Goal: Check status: Check status

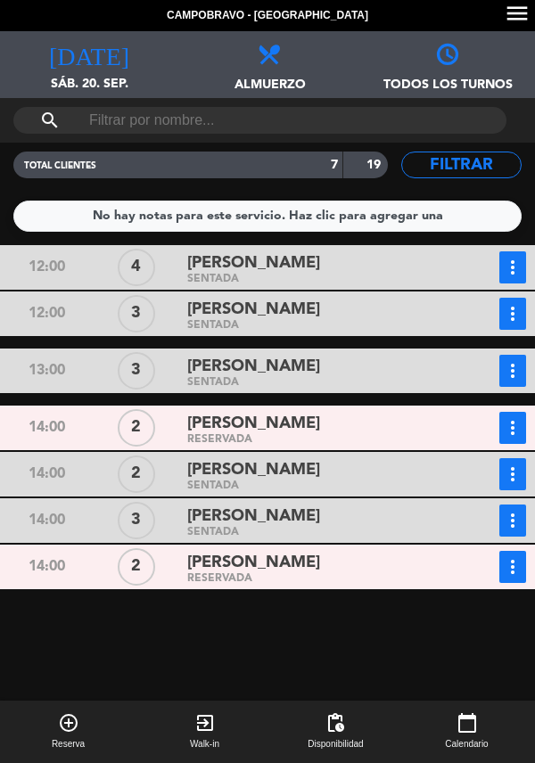
click at [107, 67] on div "[DATE] sáb. 20. sep. [DATE]" at bounding box center [89, 64] width 178 height 67
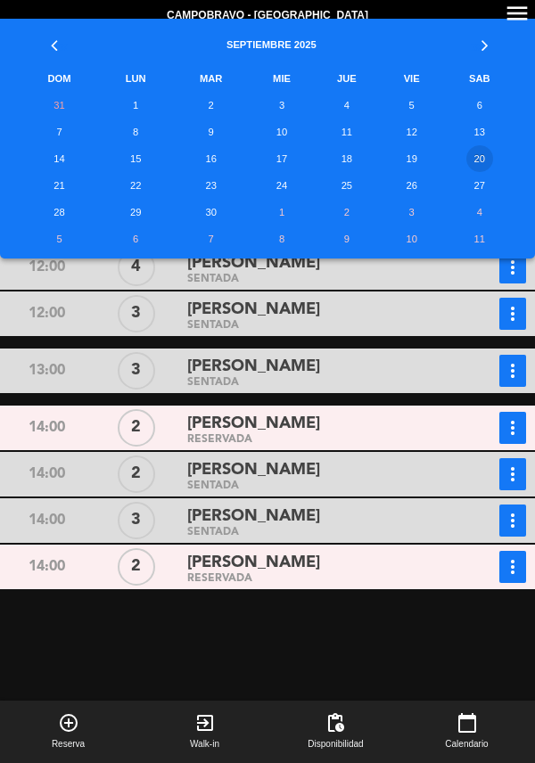
click at [55, 187] on td "21" at bounding box center [59, 185] width 81 height 27
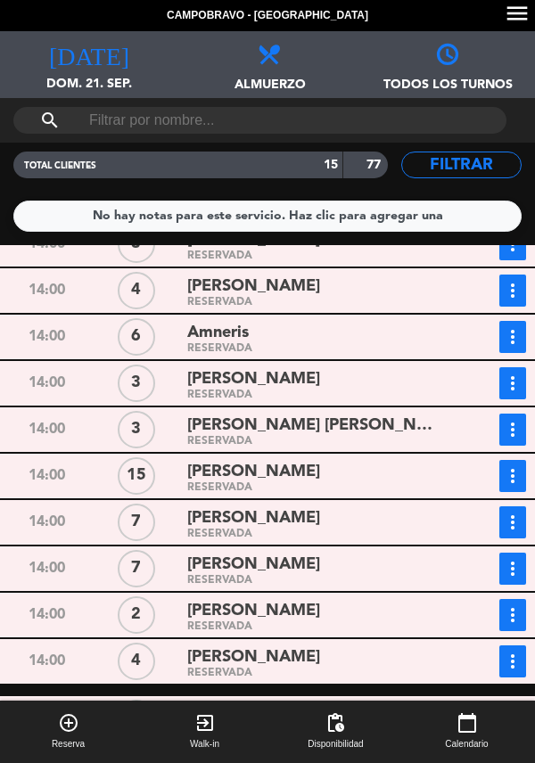
scroll to position [86, 0]
click at [336, 460] on div "[PERSON_NAME]" at bounding box center [315, 472] width 257 height 24
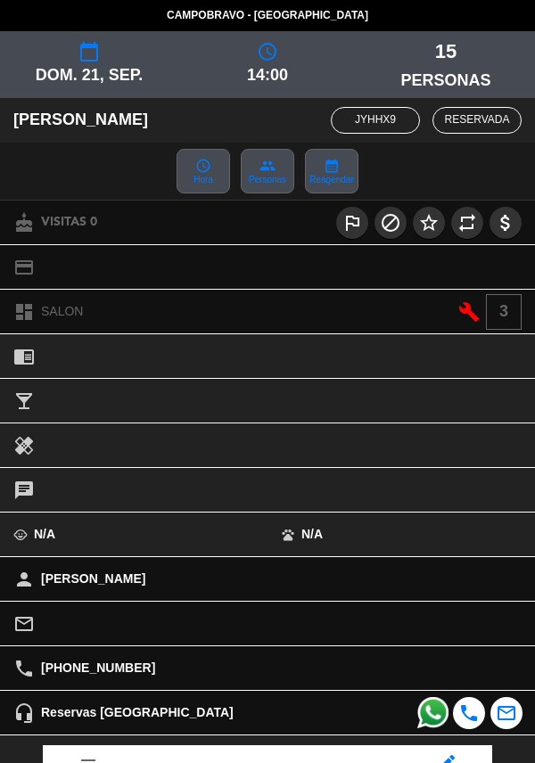
scroll to position [235, 0]
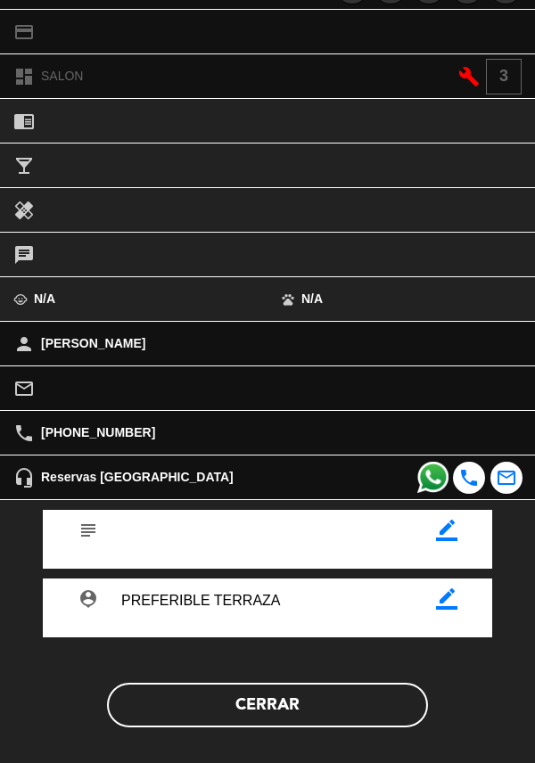
click at [314, 714] on button "Cerrar" at bounding box center [267, 705] width 321 height 45
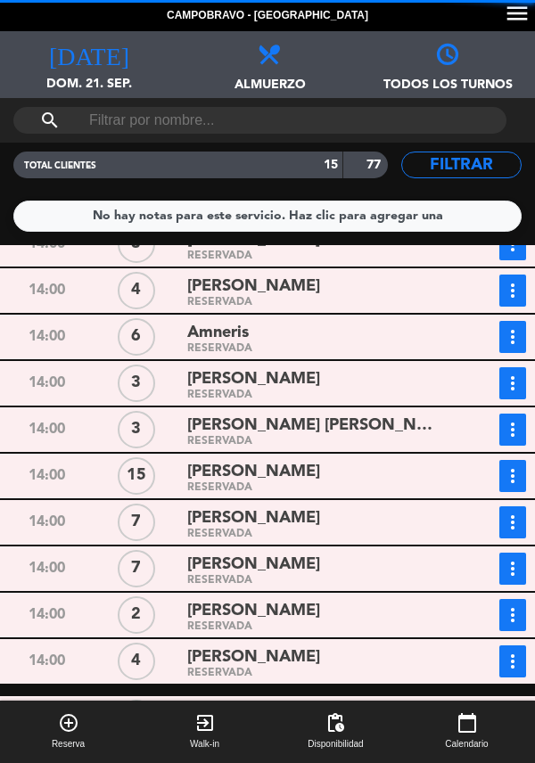
scroll to position [0, 0]
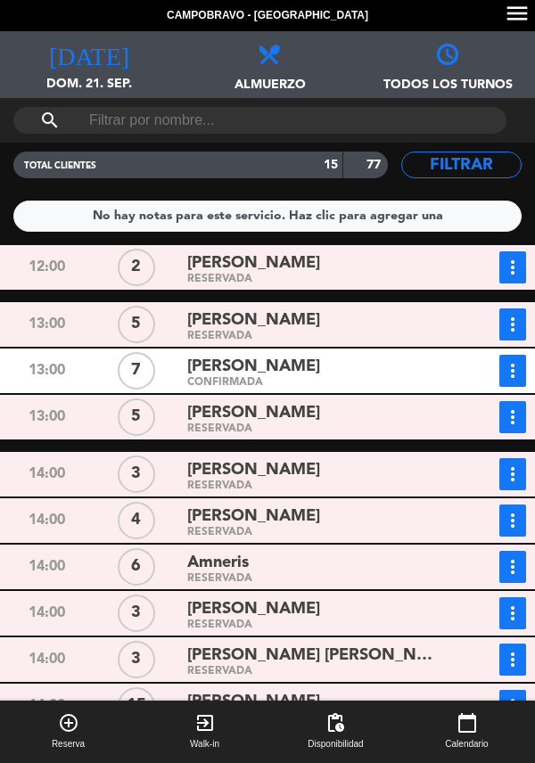
click at [81, 251] on div "12:00" at bounding box center [47, 267] width 90 height 32
click at [198, 275] on div "RESERVADA" at bounding box center [315, 279] width 257 height 8
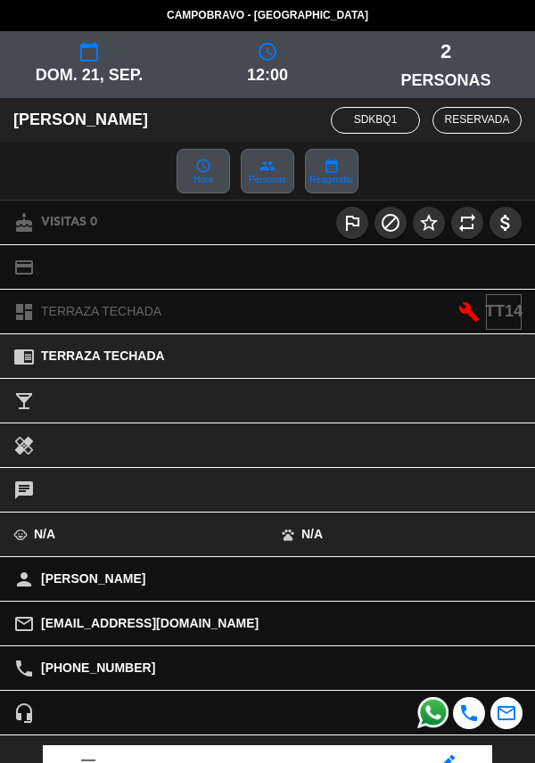
scroll to position [233, 0]
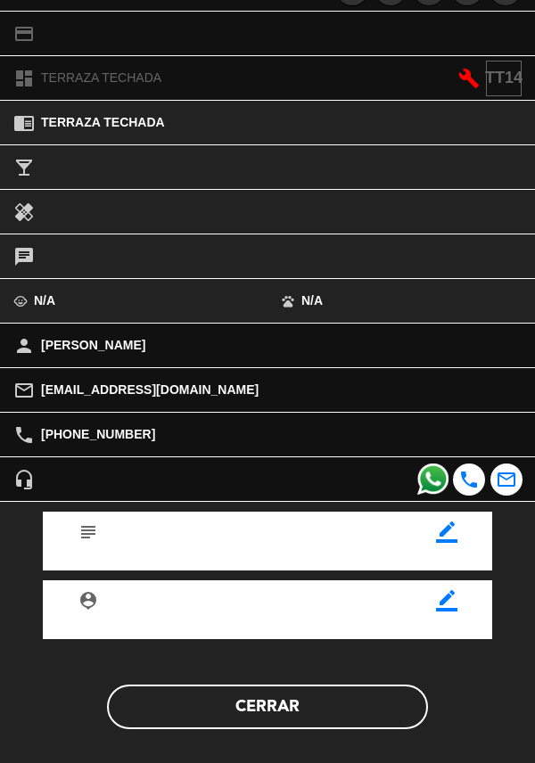
click at [360, 684] on button "Cerrar" at bounding box center [267, 706] width 321 height 45
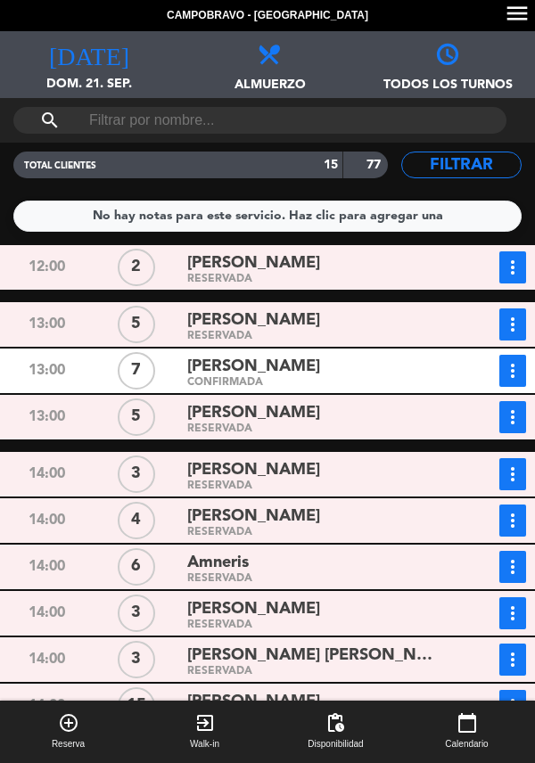
click at [169, 308] on div "5" at bounding box center [137, 324] width 90 height 32
click at [189, 332] on div "RESERVADA" at bounding box center [315, 336] width 257 height 8
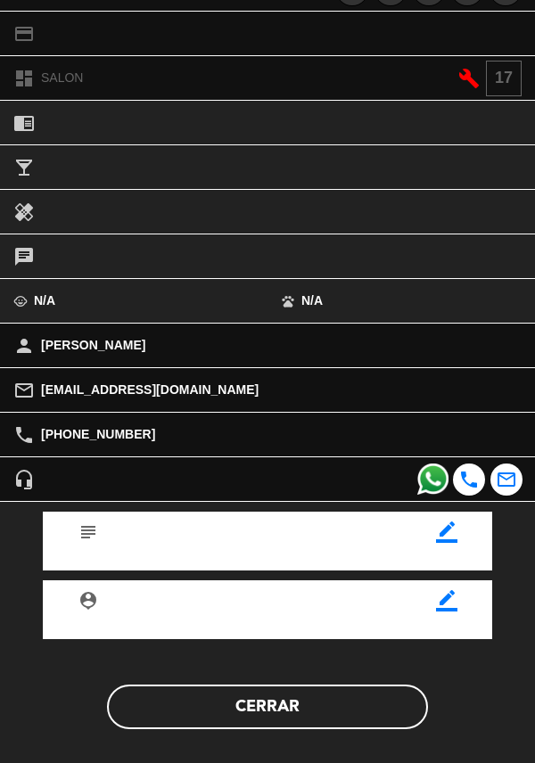
click at [335, 709] on button "Cerrar" at bounding box center [267, 706] width 321 height 45
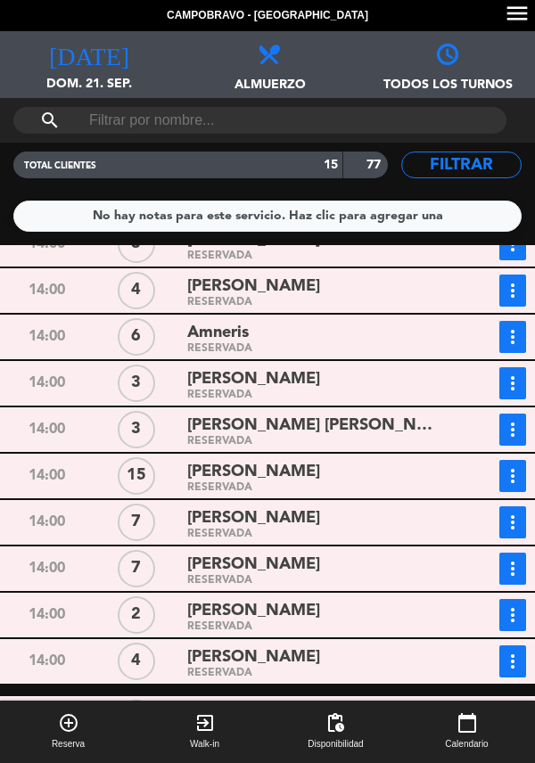
scroll to position [0, 0]
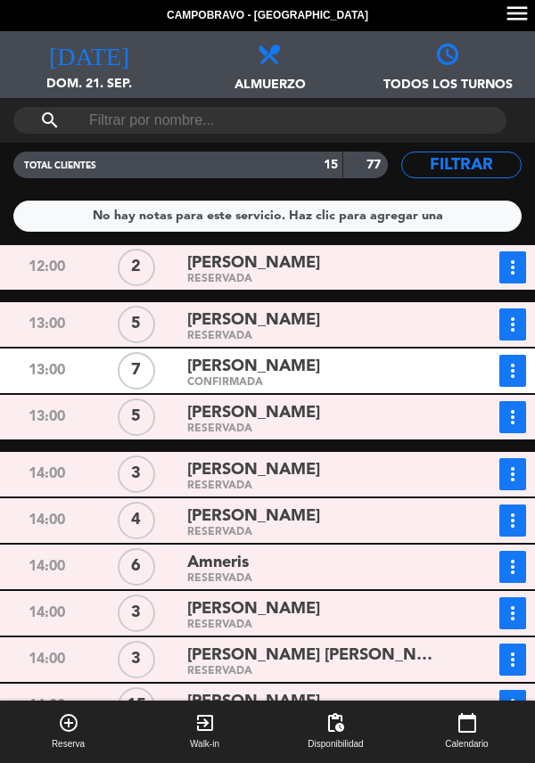
click at [417, 355] on div "[PERSON_NAME]" at bounding box center [315, 367] width 257 height 24
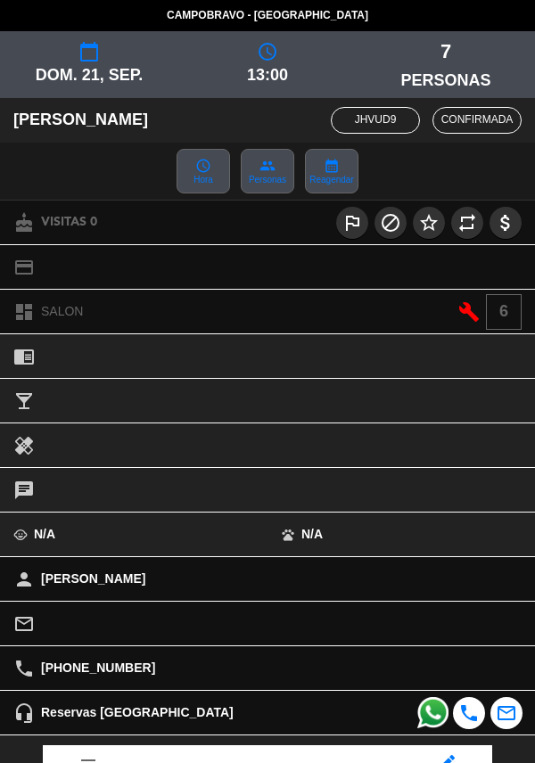
scroll to position [233, 0]
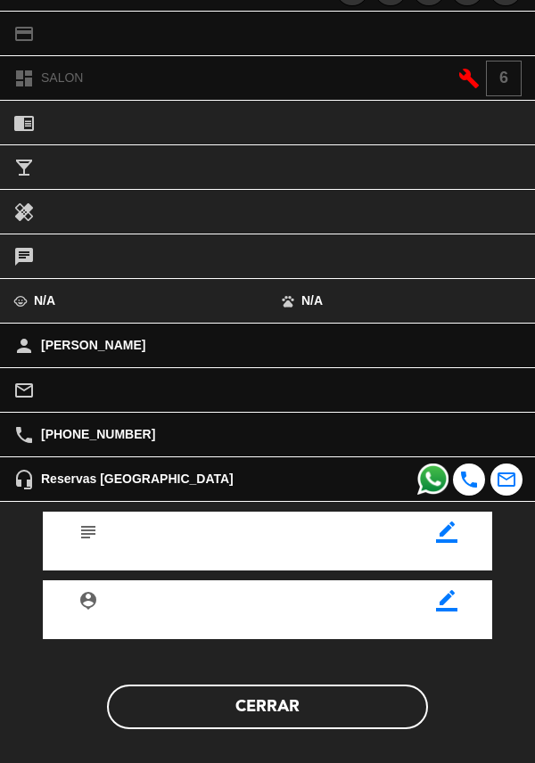
click at [297, 709] on button "Cerrar" at bounding box center [267, 706] width 321 height 45
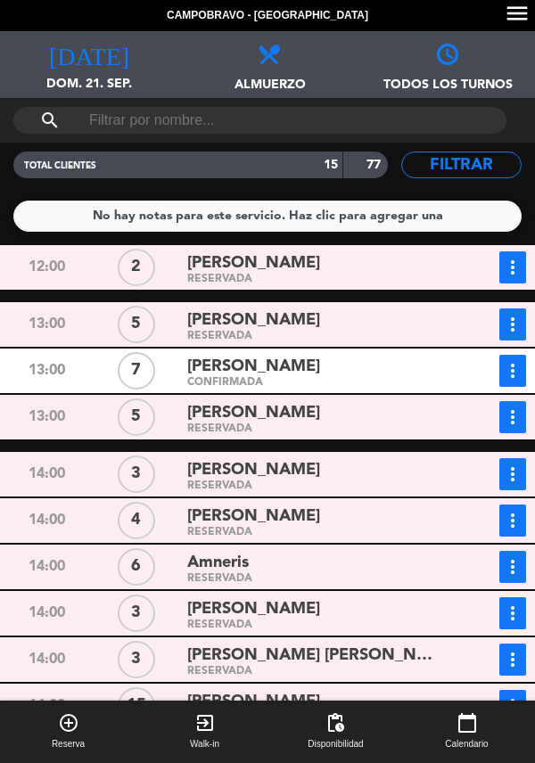
click at [326, 401] on div "[PERSON_NAME]" at bounding box center [315, 413] width 257 height 24
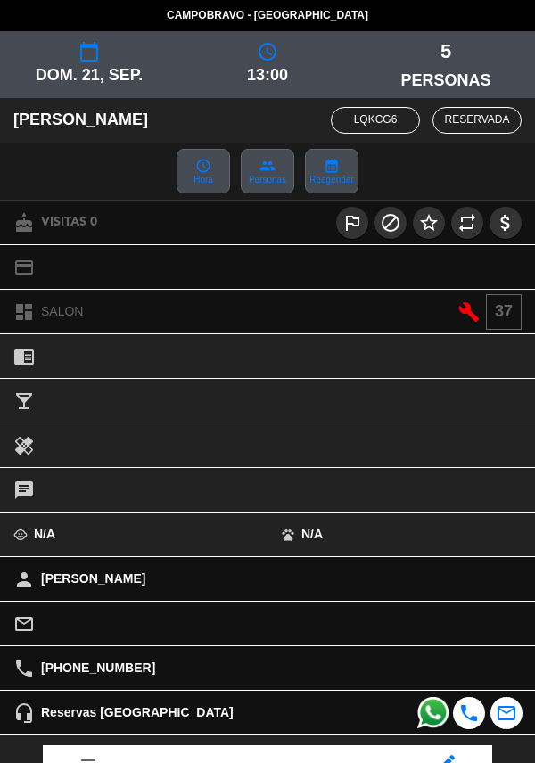
scroll to position [225, 0]
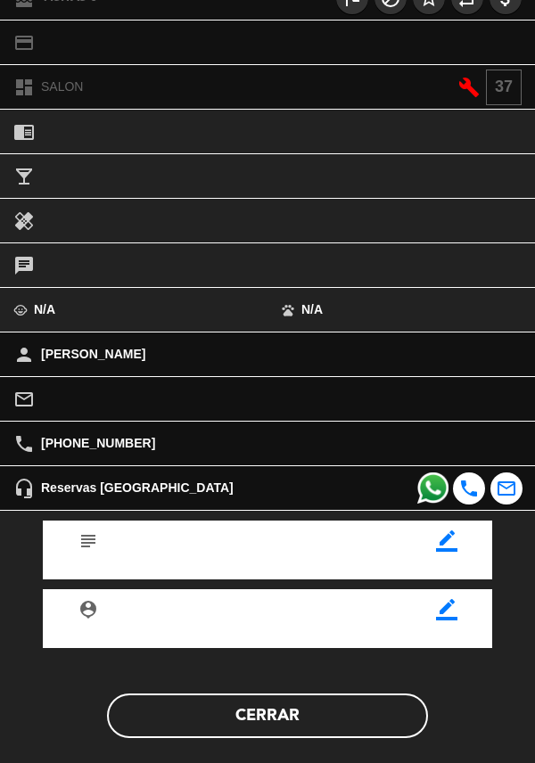
click at [249, 699] on button "Cerrar" at bounding box center [267, 715] width 321 height 45
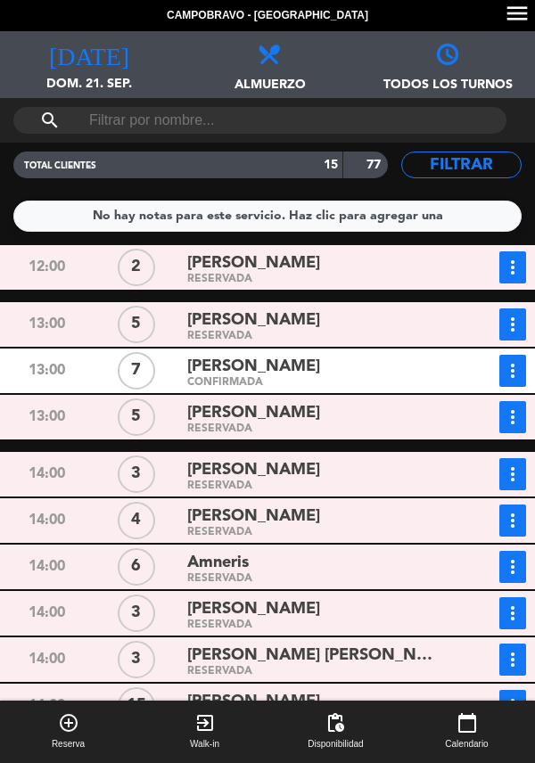
click at [387, 401] on div "[PERSON_NAME]" at bounding box center [315, 413] width 257 height 24
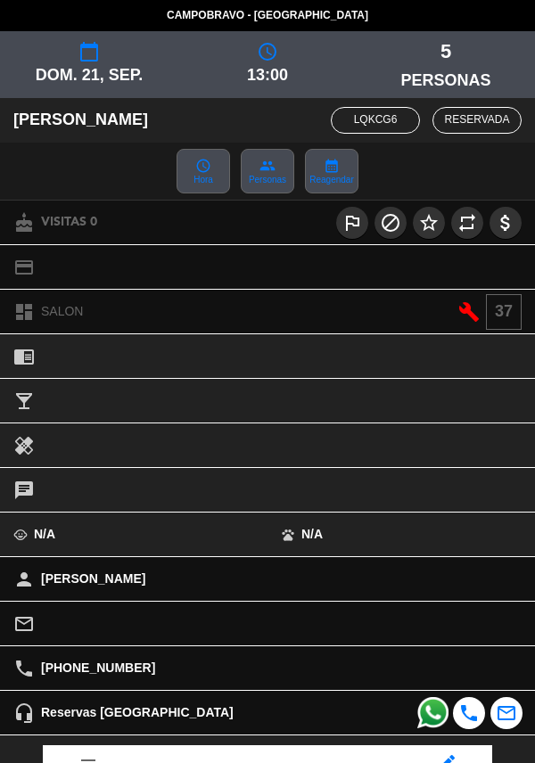
scroll to position [233, 0]
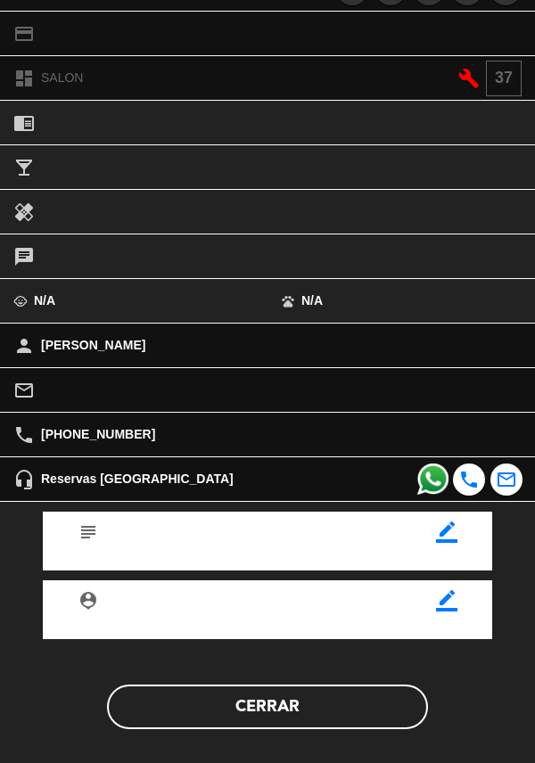
click at [282, 708] on button "Cerrar" at bounding box center [267, 706] width 321 height 45
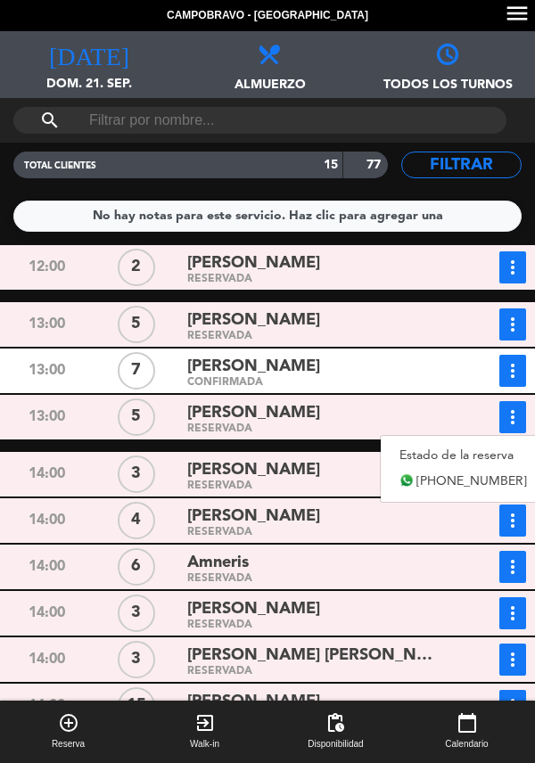
click at [475, 442] on link "Estado de la reserva" at bounding box center [463, 455] width 165 height 27
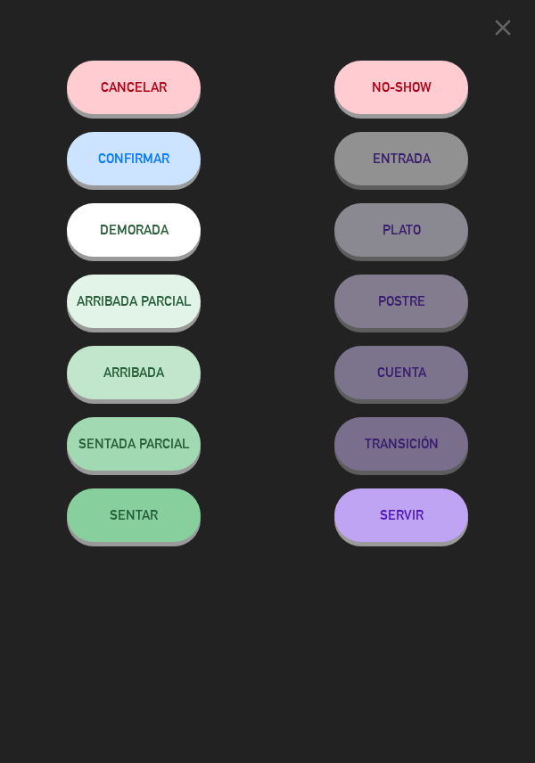
click at [157, 178] on button "CONFIRMAR" at bounding box center [134, 158] width 134 height 53
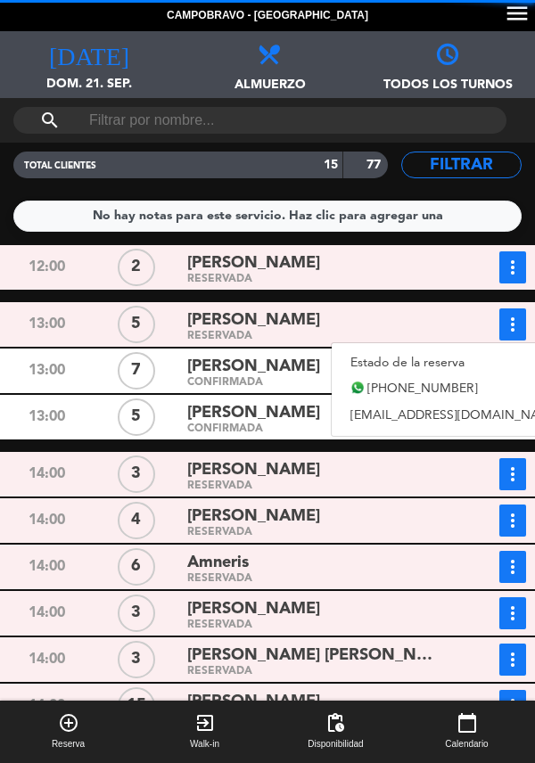
click at [445, 349] on link "Estado de la reserva" at bounding box center [455, 362] width 249 height 27
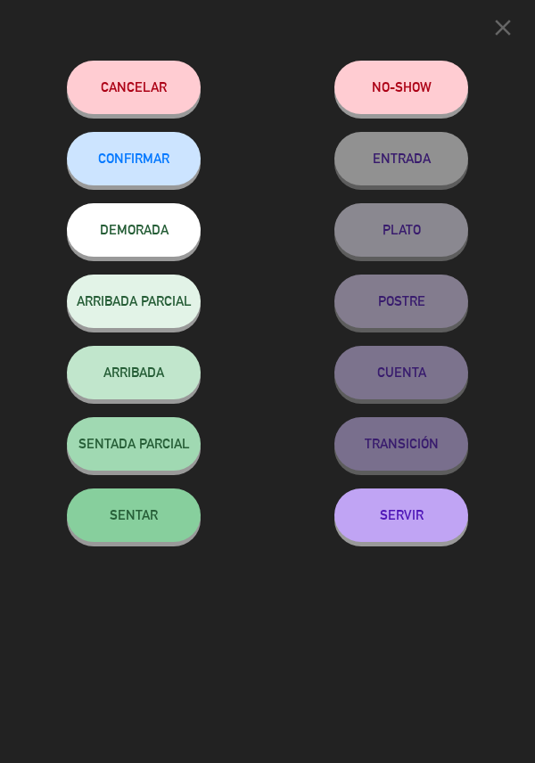
click at [178, 167] on button "CONFIRMAR" at bounding box center [134, 158] width 134 height 53
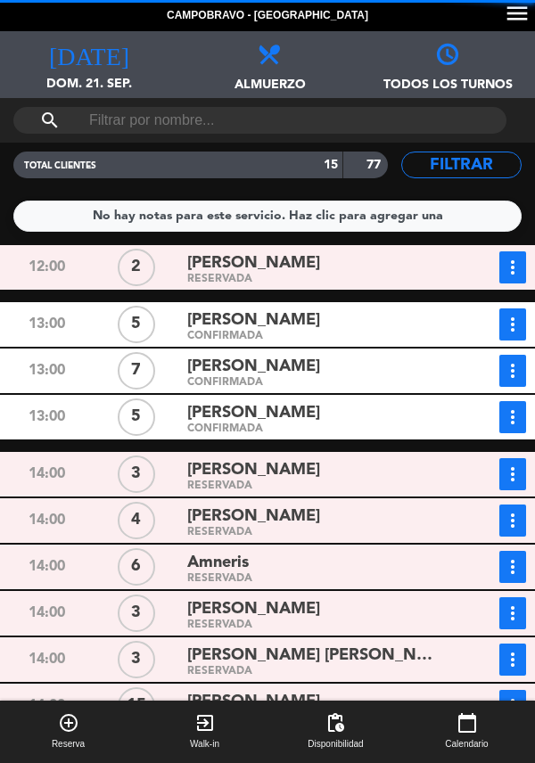
click at [323, 458] on div "[PERSON_NAME]" at bounding box center [315, 470] width 257 height 24
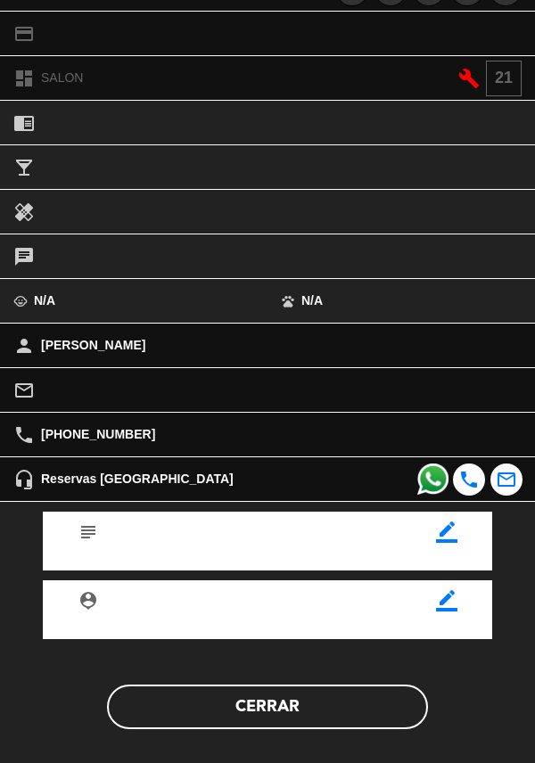
click at [330, 714] on button "Cerrar" at bounding box center [267, 706] width 321 height 45
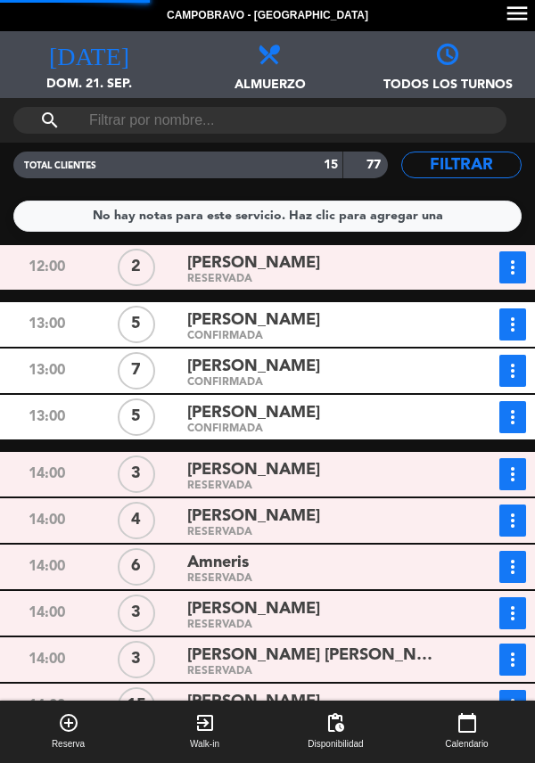
click at [508, 463] on icon "more_vert" at bounding box center [512, 473] width 21 height 21
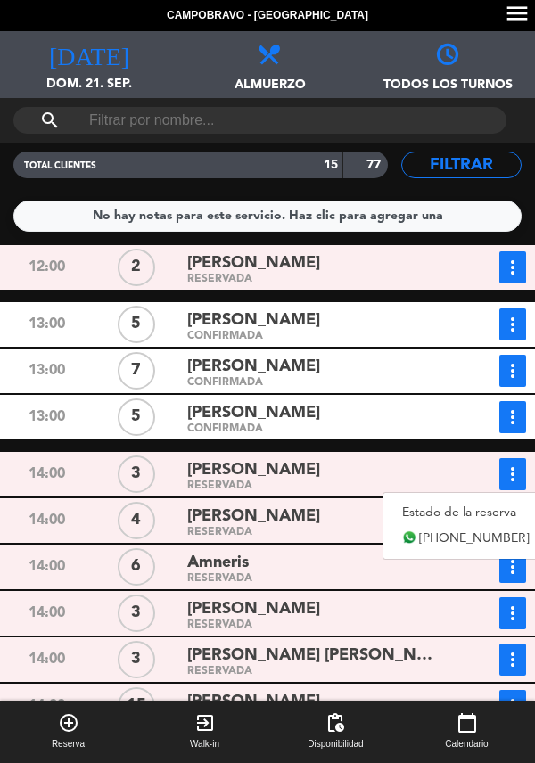
click at [413, 499] on link "Estado de la reserva" at bounding box center [465, 512] width 165 height 27
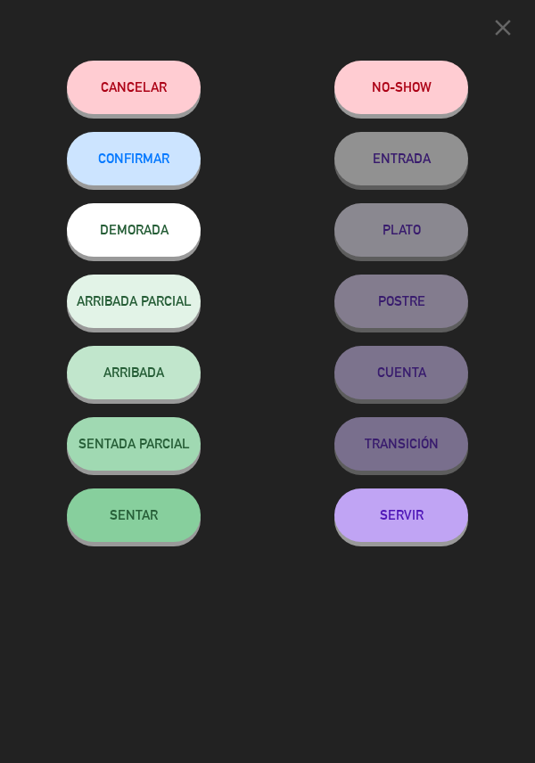
click at [182, 165] on button "CONFIRMAR" at bounding box center [134, 158] width 134 height 53
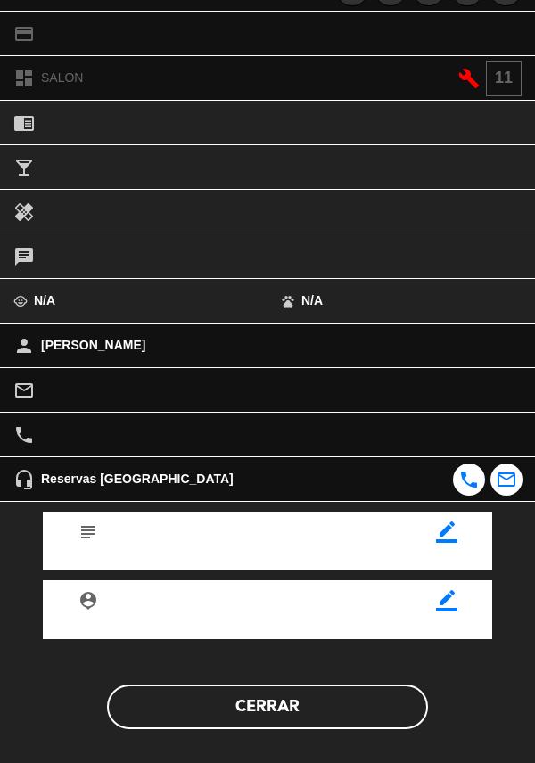
click at [307, 708] on button "Cerrar" at bounding box center [267, 706] width 321 height 45
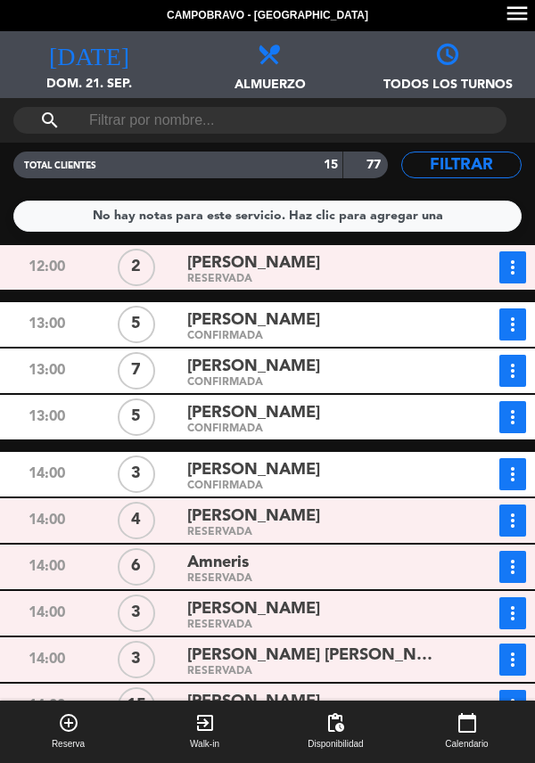
click at [349, 575] on div "RESERVADA" at bounding box center [315, 579] width 257 height 8
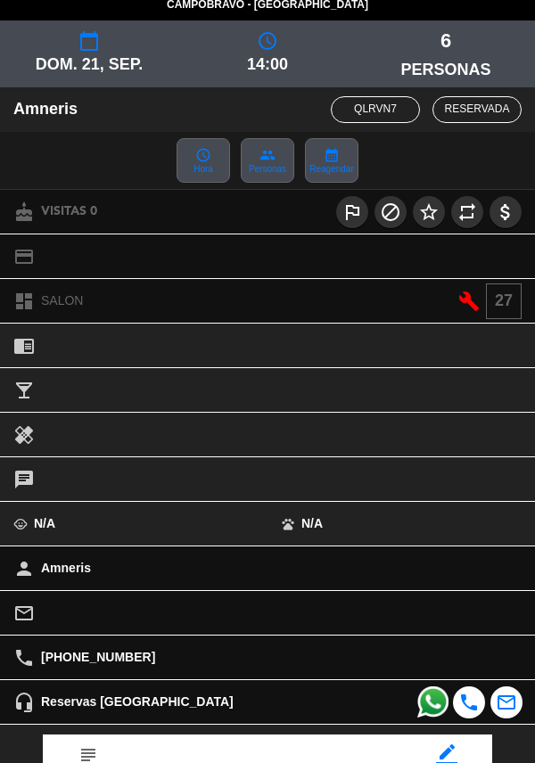
scroll to position [235, 0]
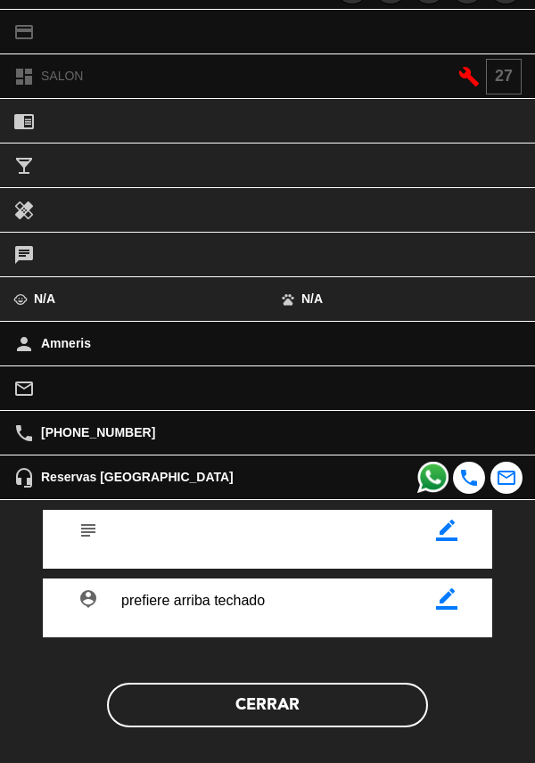
click at [318, 690] on button "Cerrar" at bounding box center [267, 705] width 321 height 45
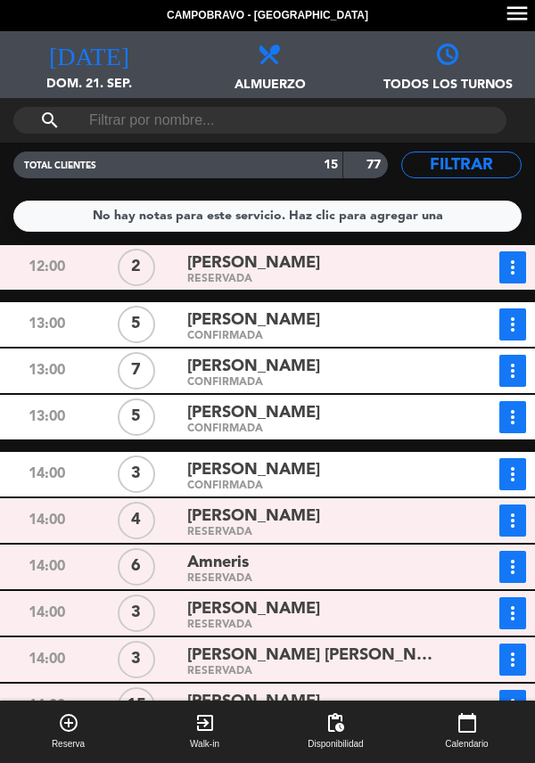
click at [370, 597] on div "[PERSON_NAME]" at bounding box center [315, 609] width 257 height 24
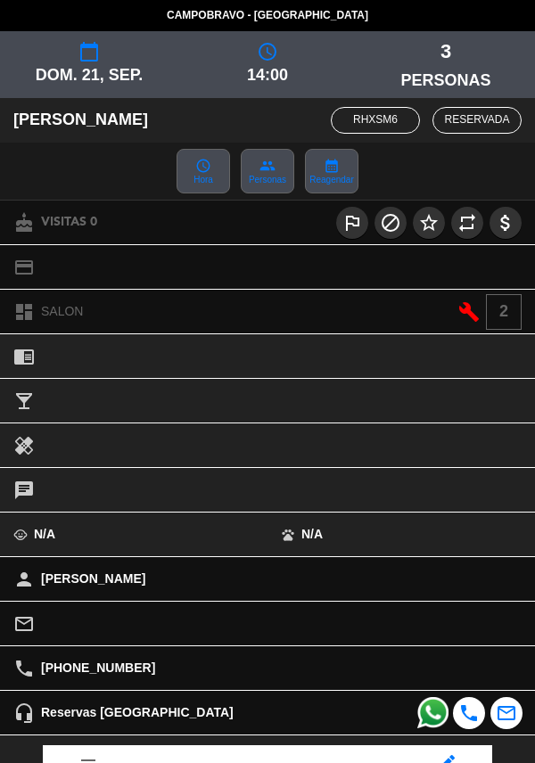
scroll to position [233, 0]
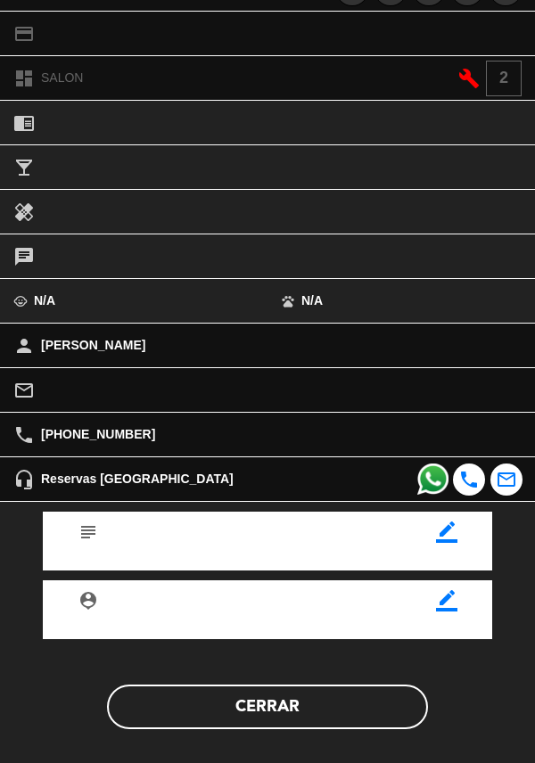
click at [343, 724] on button "Cerrar" at bounding box center [267, 706] width 321 height 45
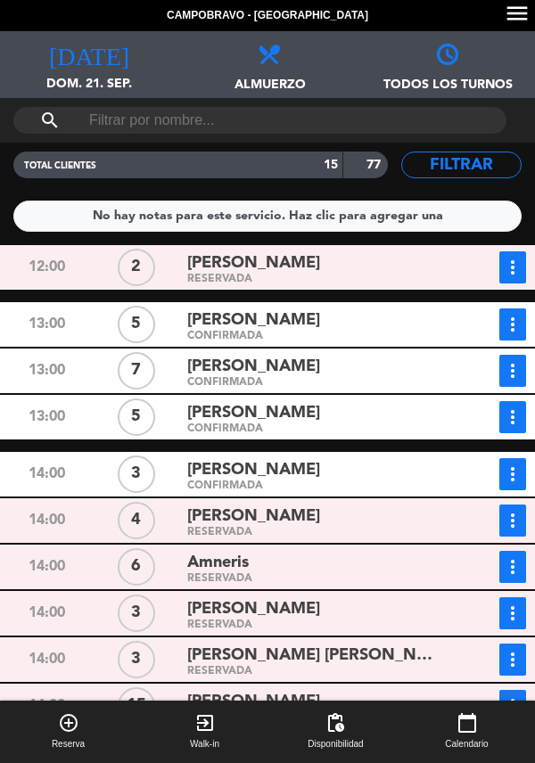
click at [513, 602] on icon "more_vert" at bounding box center [512, 612] width 21 height 21
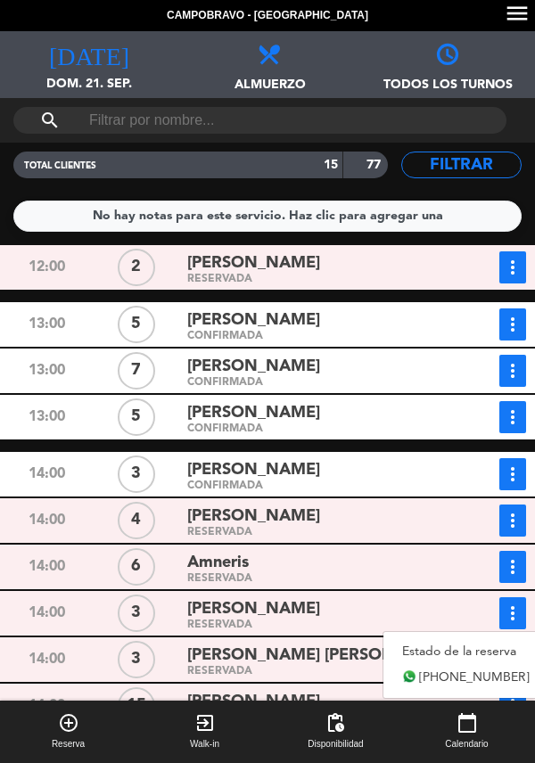
click at [455, 638] on link "Estado de la reserva" at bounding box center [465, 651] width 165 height 27
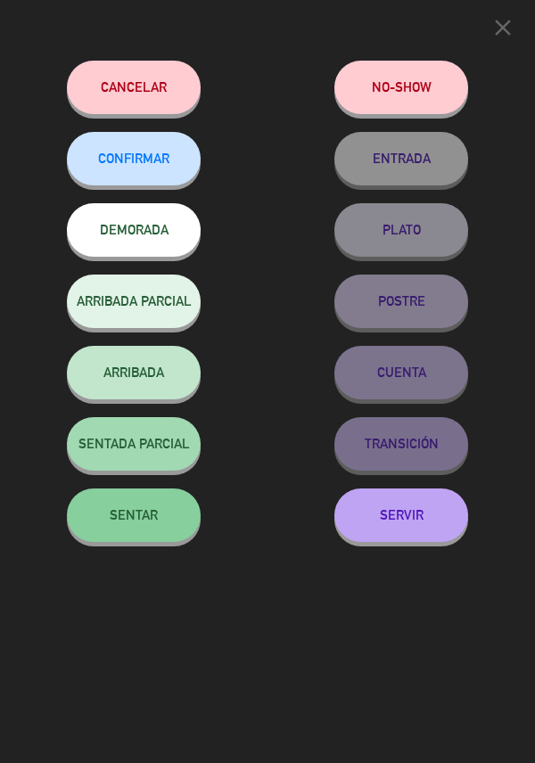
click at [149, 166] on span "CONFIRMAR" at bounding box center [133, 158] width 71 height 15
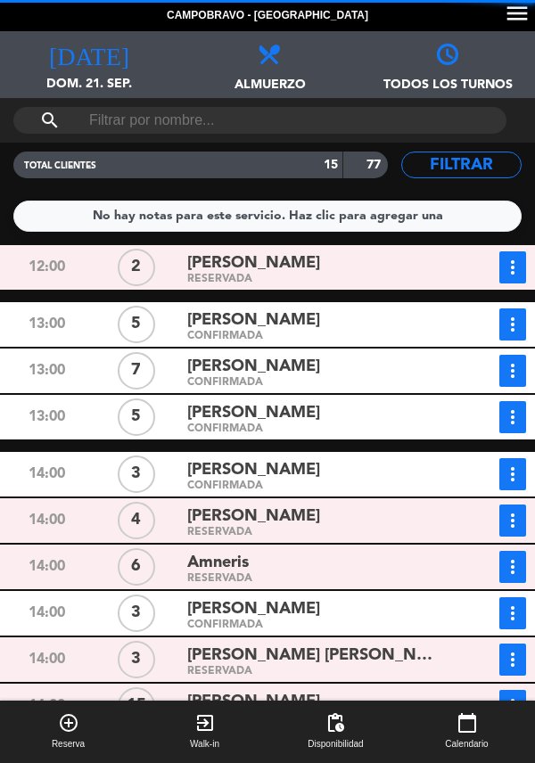
scroll to position [131, 0]
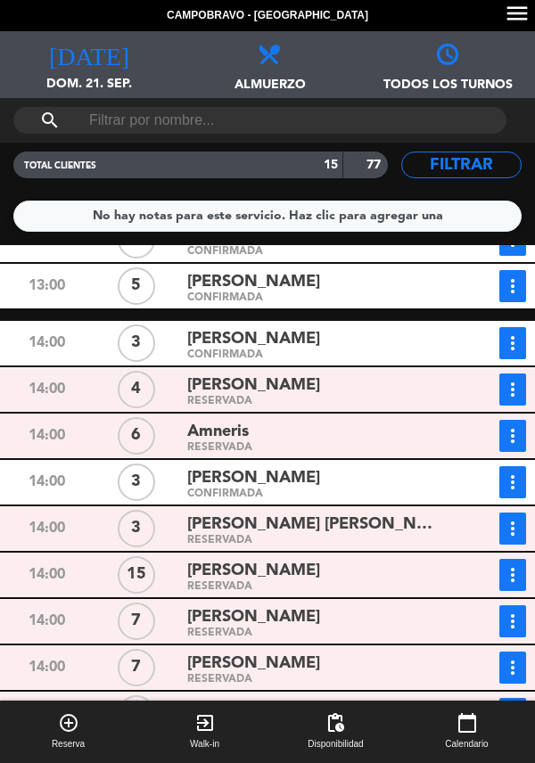
click at [359, 559] on div "[PERSON_NAME]" at bounding box center [315, 571] width 257 height 24
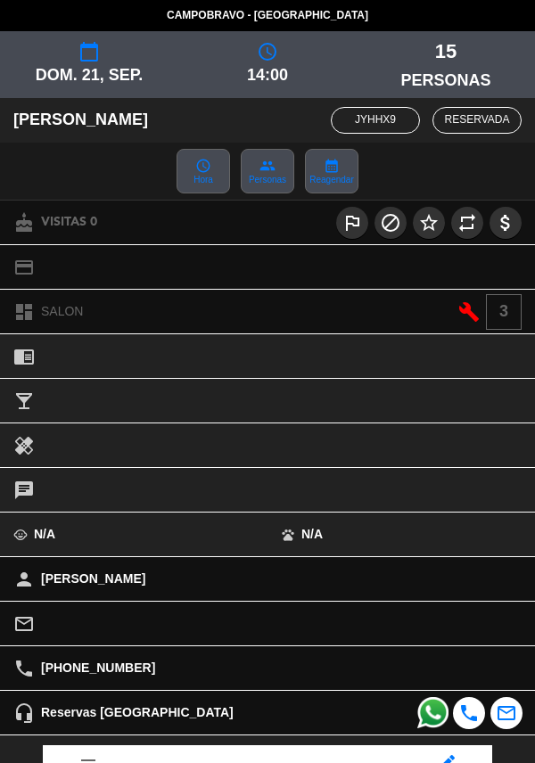
scroll to position [235, 0]
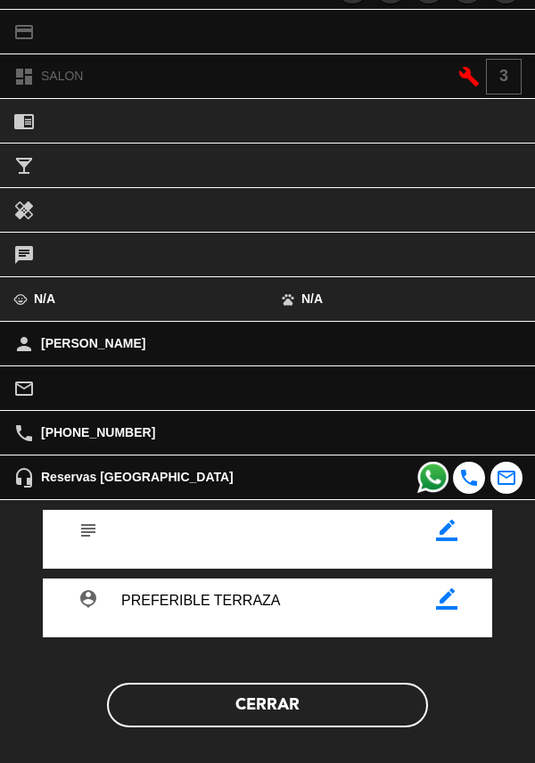
click at [315, 688] on button "Cerrar" at bounding box center [267, 705] width 321 height 45
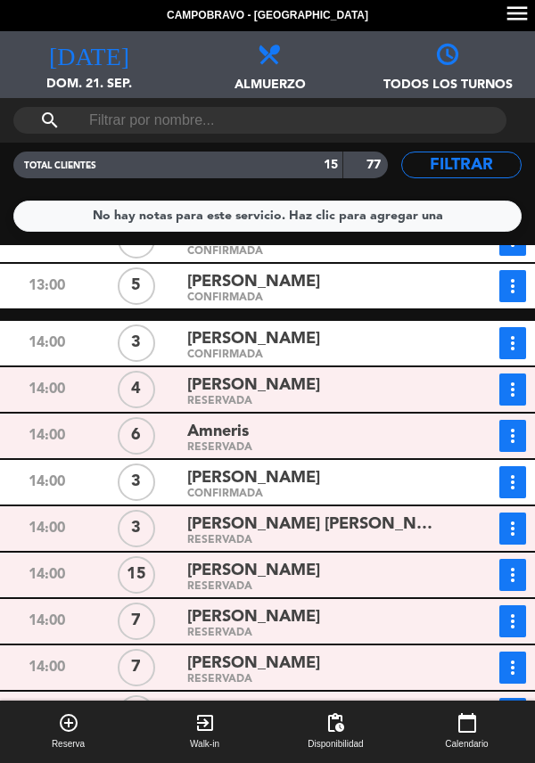
click at [336, 583] on div "RESERVADA" at bounding box center [315, 587] width 257 height 8
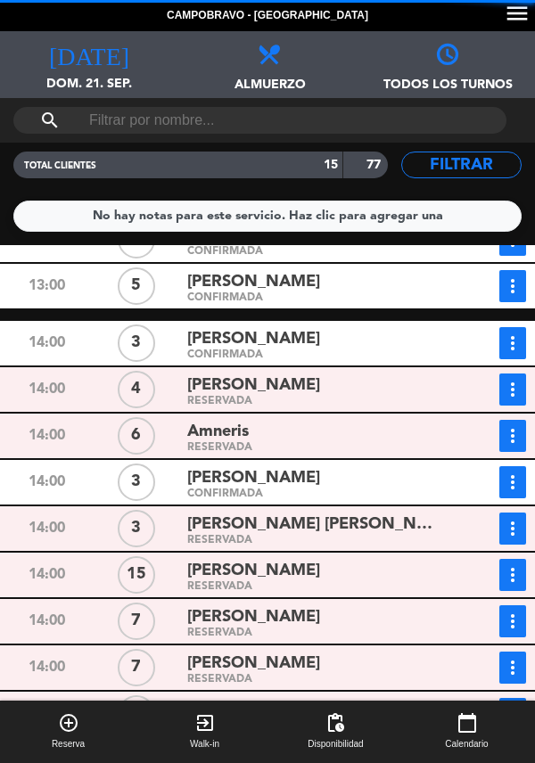
click at [333, 605] on div "[PERSON_NAME]" at bounding box center [315, 617] width 257 height 24
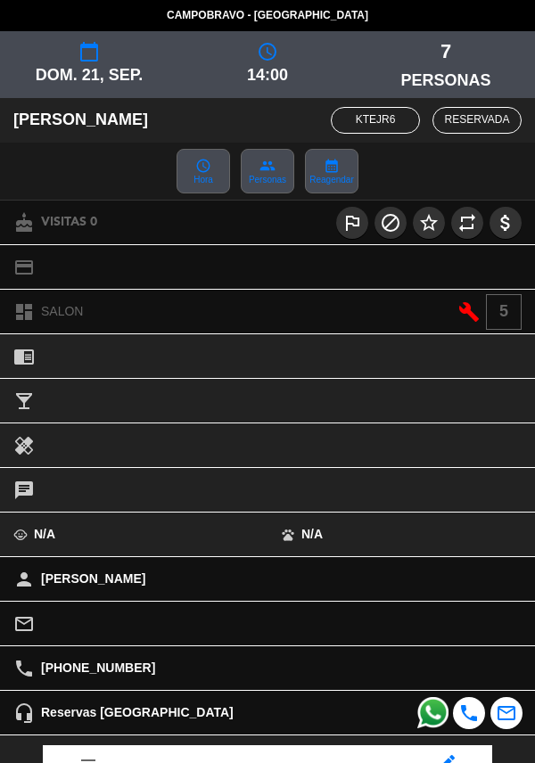
scroll to position [233, 0]
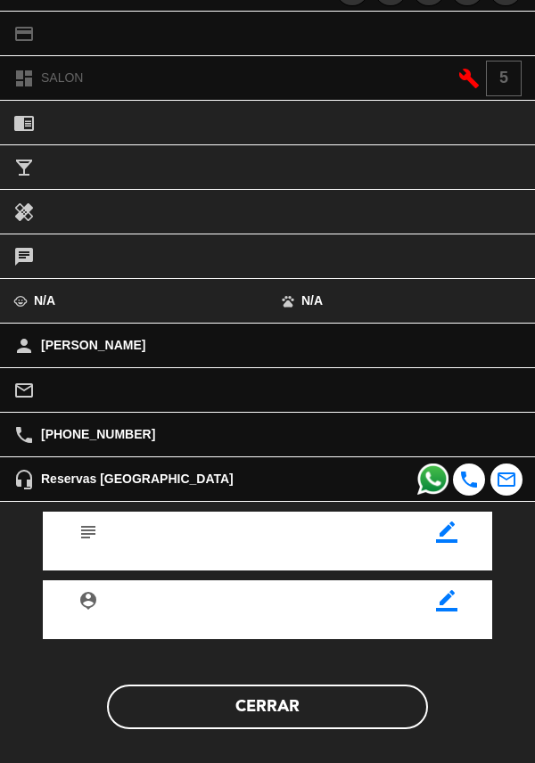
click at [338, 718] on button "Cerrar" at bounding box center [267, 706] width 321 height 45
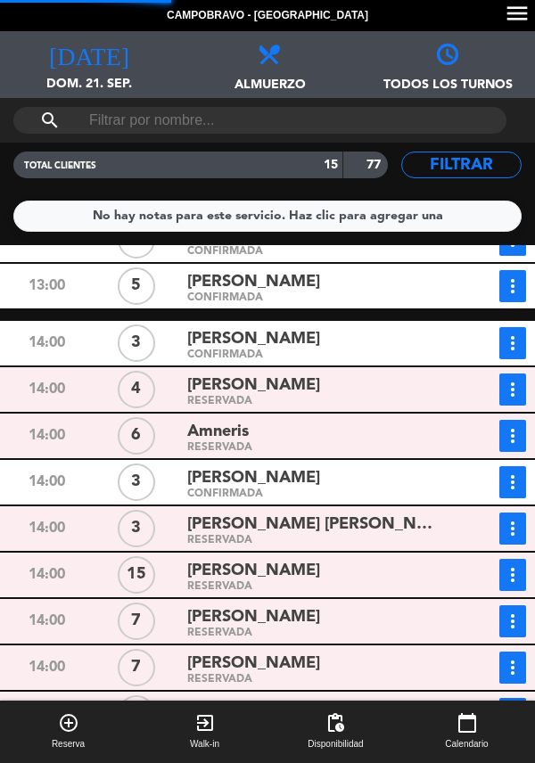
click at [508, 610] on icon "more_vert" at bounding box center [512, 620] width 21 height 21
click at [445, 744] on div "[PERSON_NAME] RESERVADA" at bounding box center [315, 760] width 269 height 32
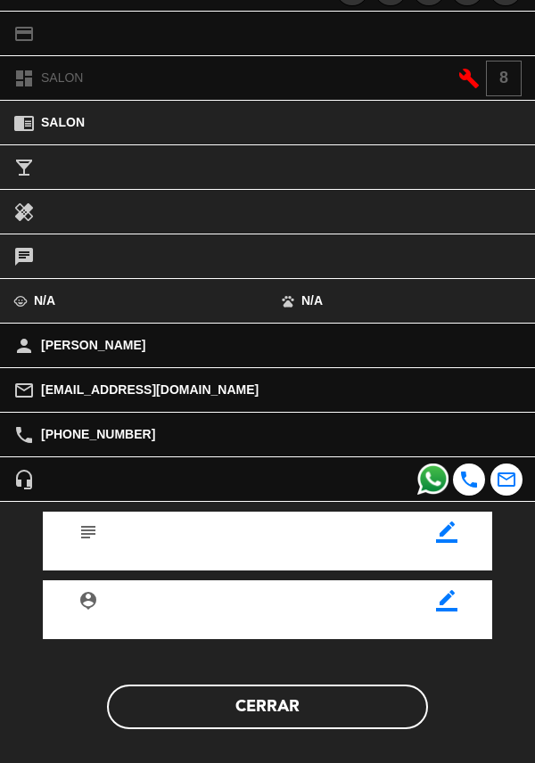
click at [332, 722] on button "Cerrar" at bounding box center [267, 706] width 321 height 45
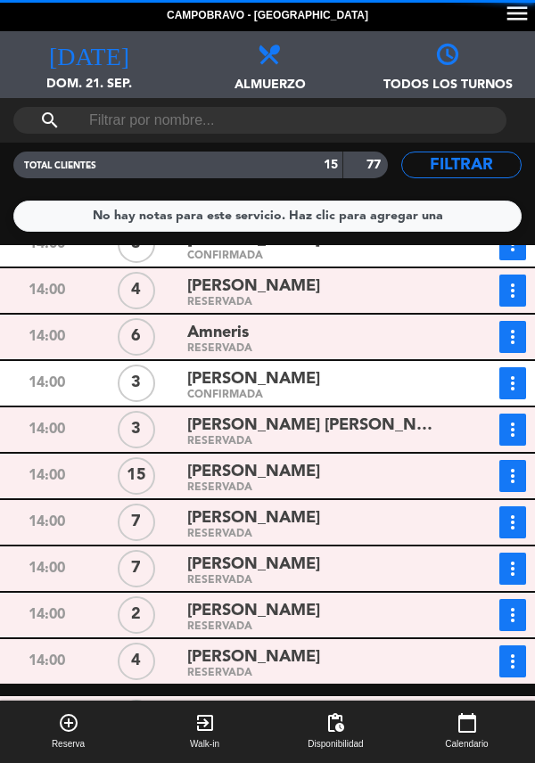
click at [517, 511] on icon "more_vert" at bounding box center [512, 521] width 21 height 21
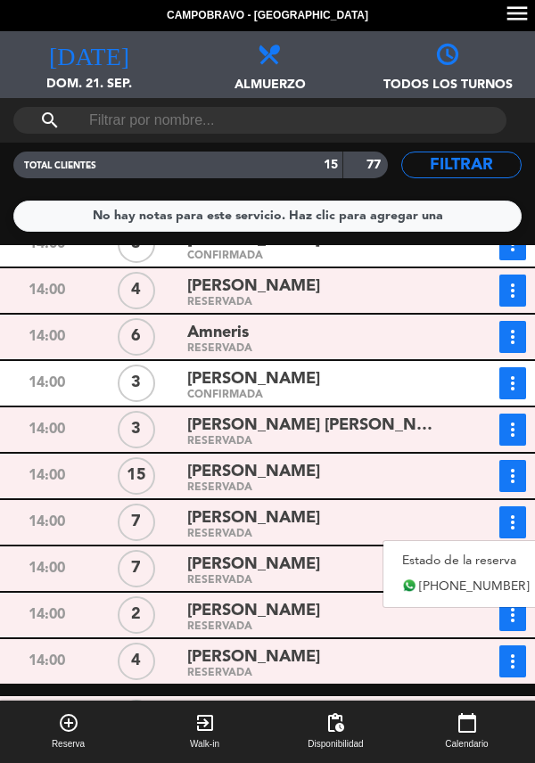
click at [498, 547] on link "Estado de la reserva" at bounding box center [465, 560] width 165 height 27
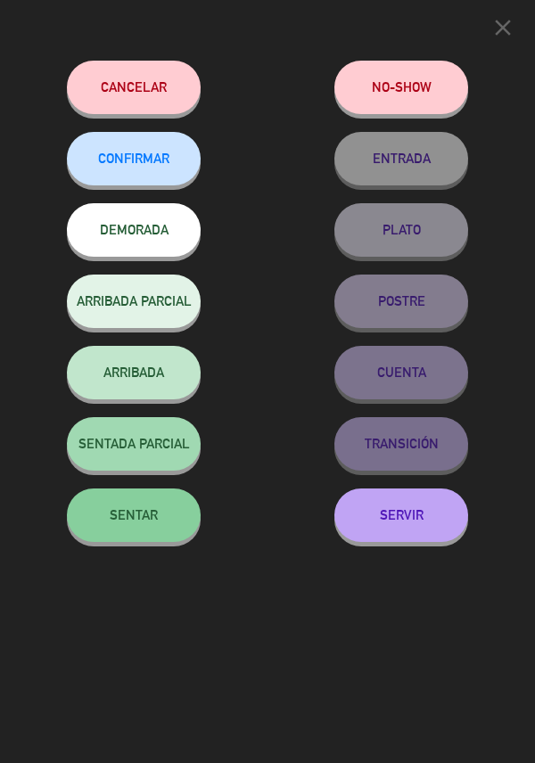
click at [144, 178] on button "CONFIRMAR" at bounding box center [134, 158] width 134 height 53
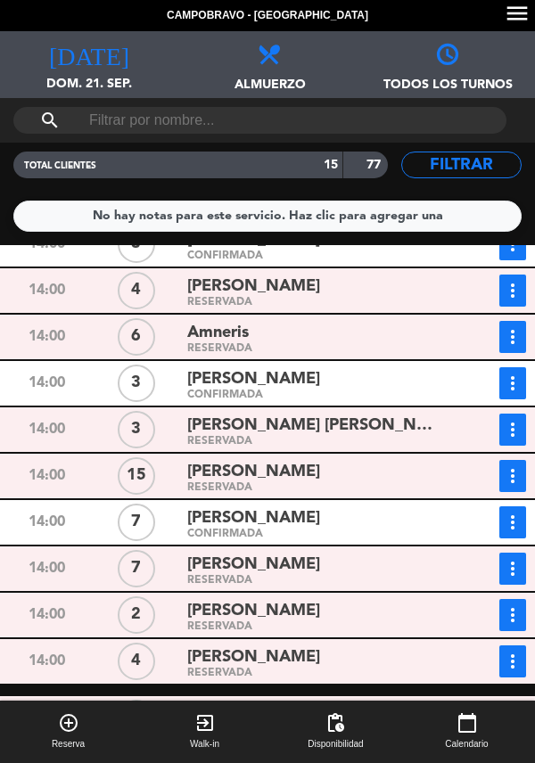
click at [362, 577] on div "RESERVADA" at bounding box center [315, 581] width 257 height 8
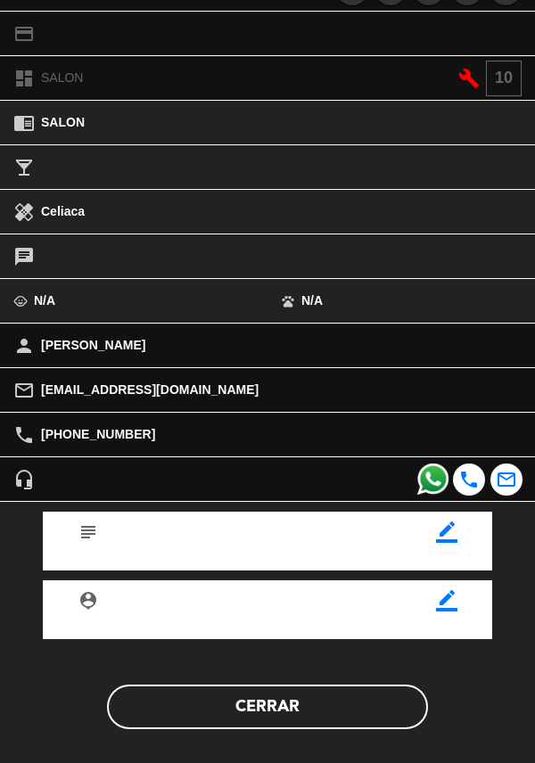
click at [368, 723] on button "Cerrar" at bounding box center [267, 706] width 321 height 45
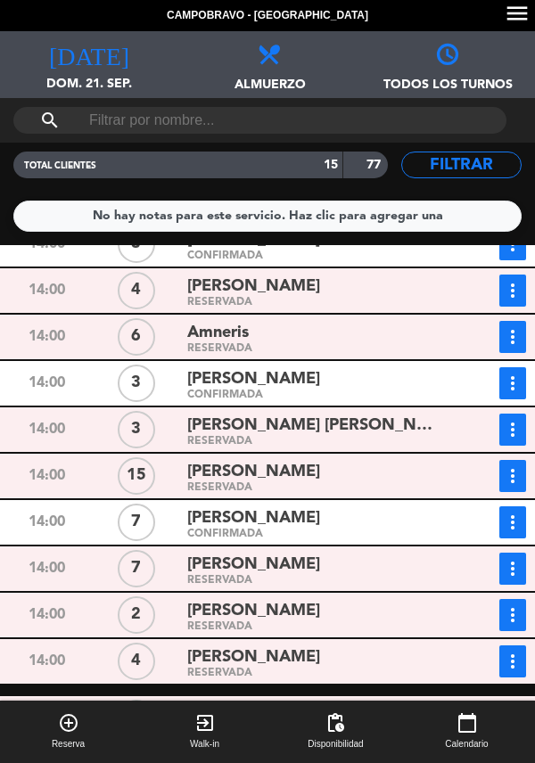
click at [336, 645] on div "[PERSON_NAME]" at bounding box center [315, 657] width 257 height 24
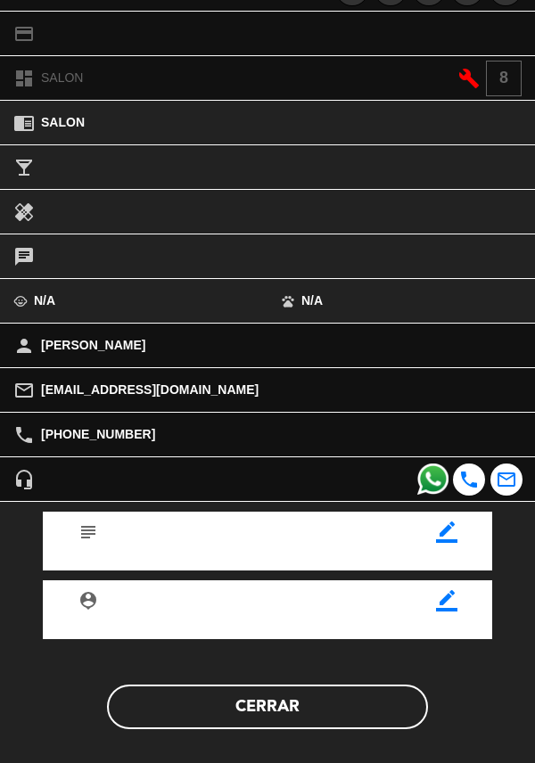
click at [334, 714] on button "Cerrar" at bounding box center [267, 706] width 321 height 45
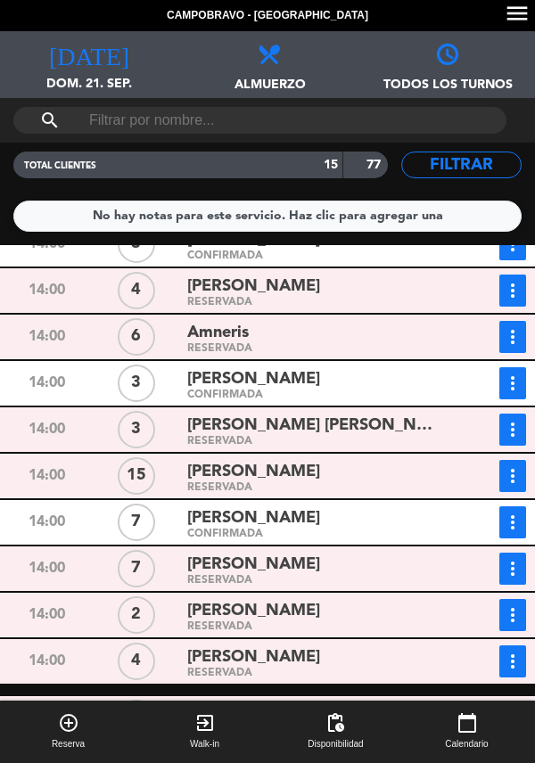
click at [499, 645] on button "more_vert" at bounding box center [512, 661] width 27 height 32
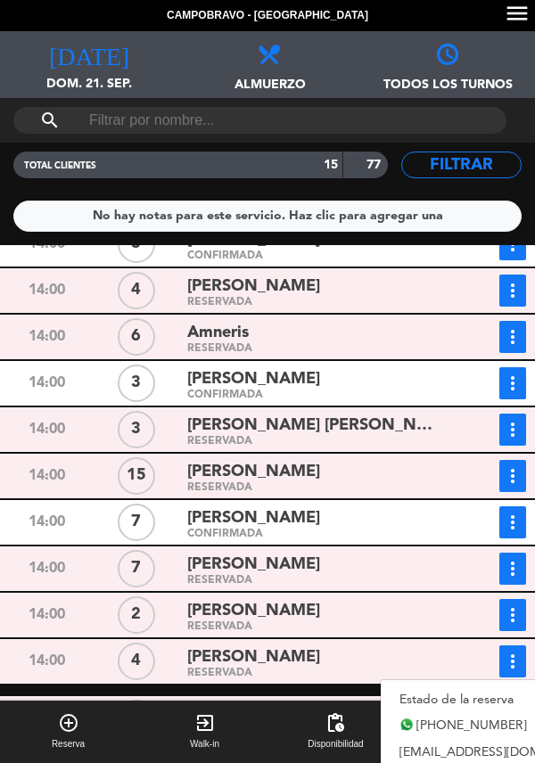
click at [485, 686] on link "Estado de la reserva" at bounding box center [505, 699] width 249 height 27
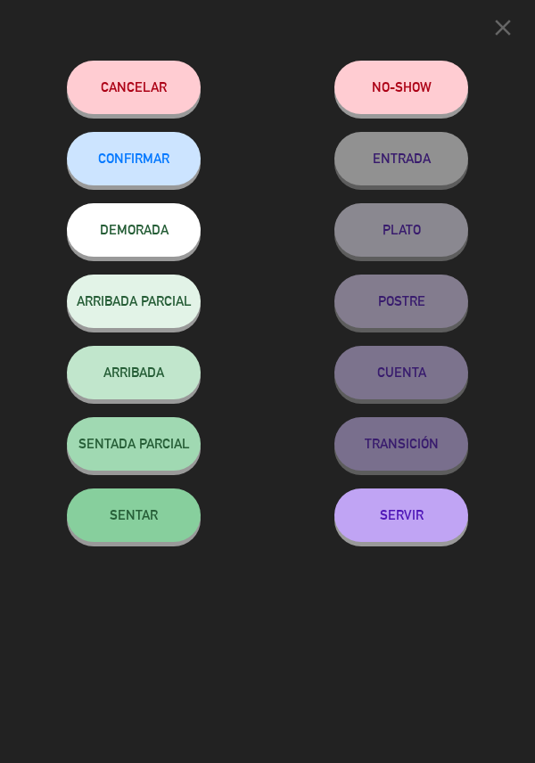
click at [152, 174] on button "CONFIRMAR" at bounding box center [134, 158] width 134 height 53
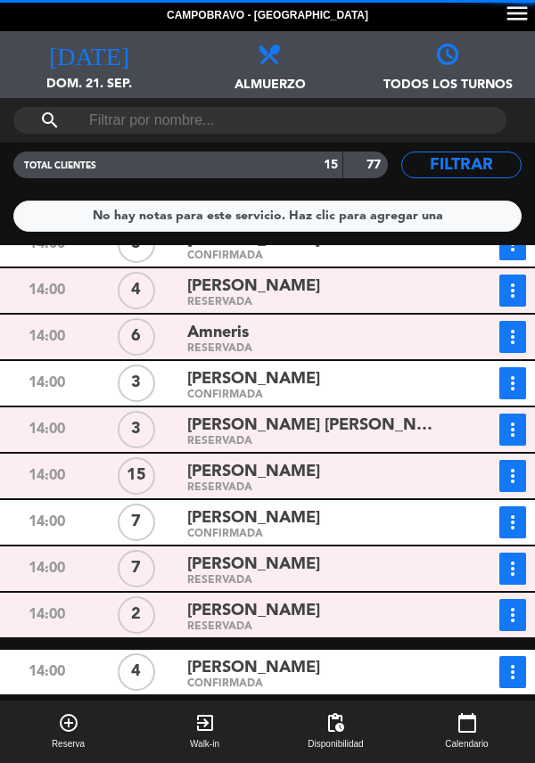
click at [312, 712] on span "[PERSON_NAME]" at bounding box center [253, 725] width 133 height 26
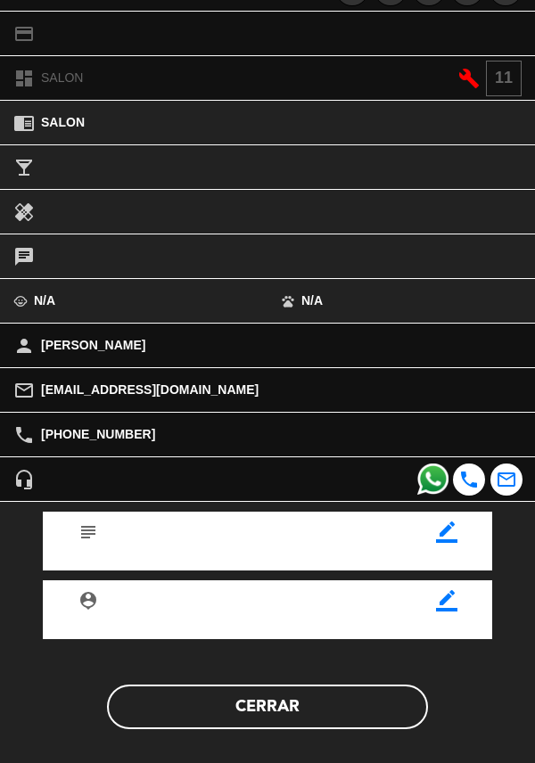
click at [357, 725] on button "Cerrar" at bounding box center [267, 706] width 321 height 45
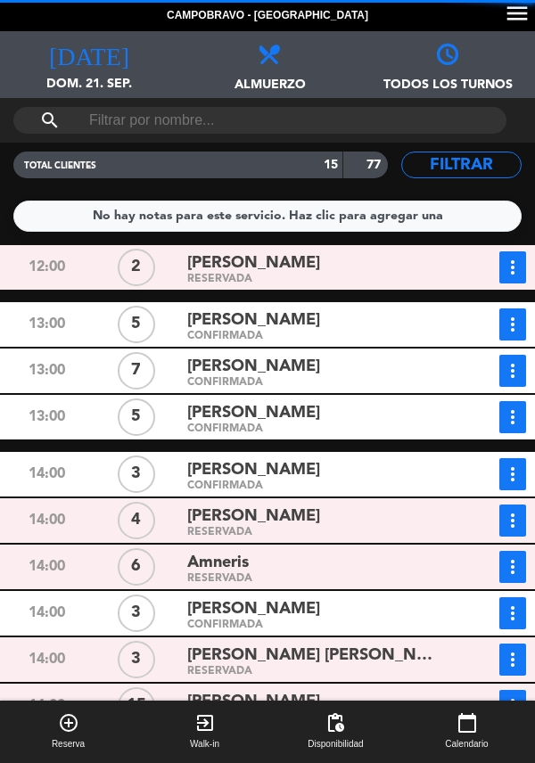
scroll to position [0, 0]
